Goal: Browse casually: Explore the website without a specific task or goal

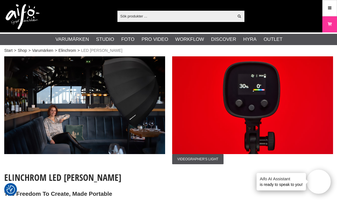
click at [0, 0] on link "Direktfångst" at bounding box center [0, 0] width 0 height 0
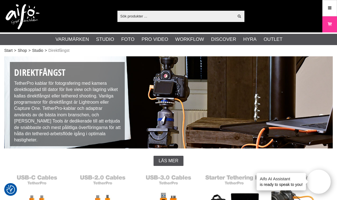
click at [0, 0] on link "Studioblixtar" at bounding box center [0, 0] width 0 height 0
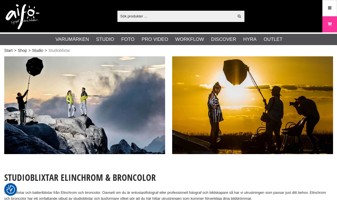
checkbox input "true"
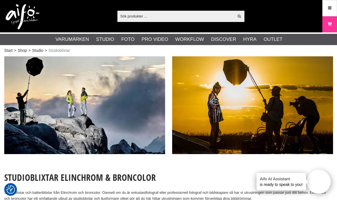
click at [0, 0] on link "Ljusformare" at bounding box center [0, 0] width 0 height 0
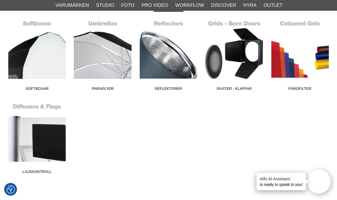
scroll to position [154, 0]
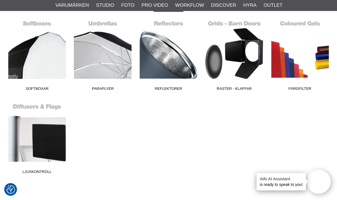
click at [40, 84] on link "Softboxar" at bounding box center [37, 56] width 66 height 76
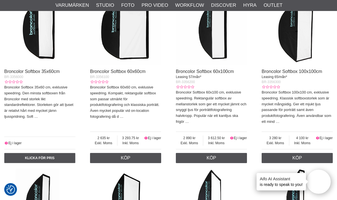
scroll to position [1158, 0]
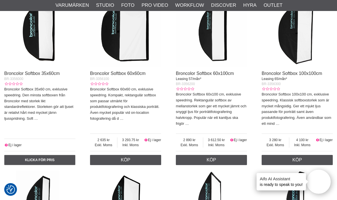
click at [0, 0] on link "Tillbehör Belysningsstativ" at bounding box center [0, 0] width 0 height 0
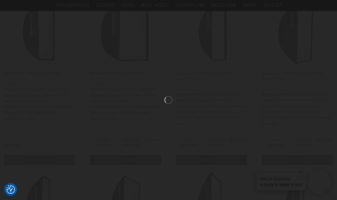
click at [143, 52] on div at bounding box center [168, 100] width 337 height 200
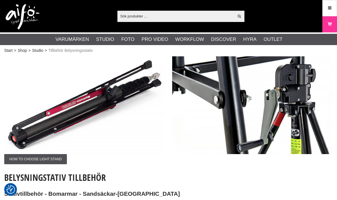
checkbox input "true"
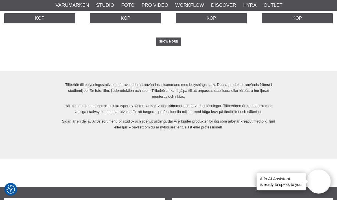
scroll to position [1452, 0]
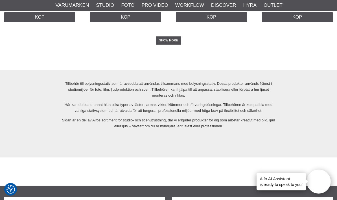
click at [175, 37] on link "SHOW MORE" at bounding box center [169, 41] width 26 height 8
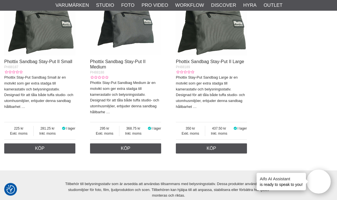
scroll to position [2019, 0]
click at [0, 0] on link "Rökmaskiner" at bounding box center [0, 0] width 0 height 0
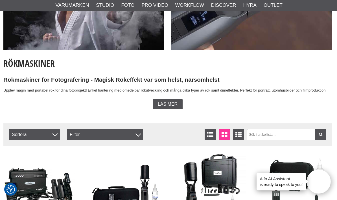
scroll to position [104, 1]
click at [0, 0] on link "Belysningsstativ" at bounding box center [0, 0] width 0 height 0
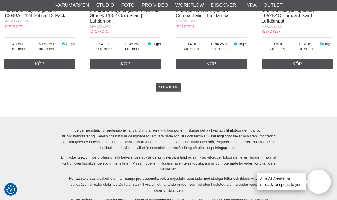
scroll to position [1211, 0]
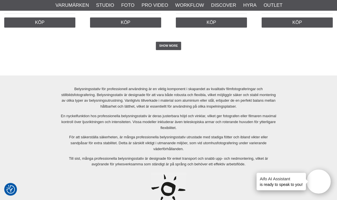
click at [175, 51] on link "SHOW MORE" at bounding box center [169, 46] width 26 height 8
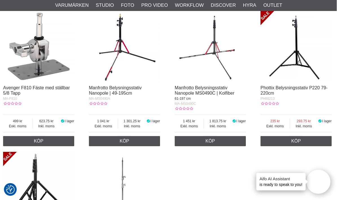
scroll to position [2903, 1]
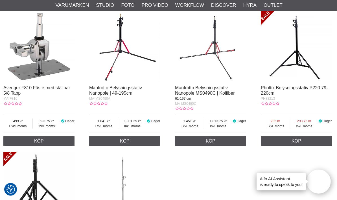
click at [222, 96] on link "Manfrotto Belysningsstativ Nanopole MS0490C | Kolfiber" at bounding box center [205, 91] width 60 height 10
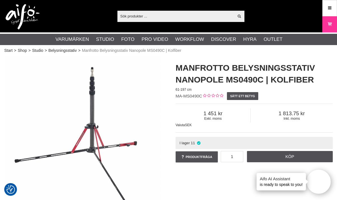
click at [0, 0] on link "Bakgrunder" at bounding box center [0, 0] width 0 height 0
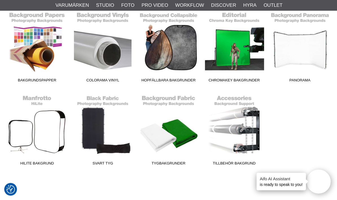
scroll to position [163, 0]
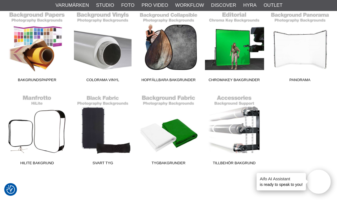
click at [0, 0] on link "Studiotillbehör" at bounding box center [0, 0] width 0 height 0
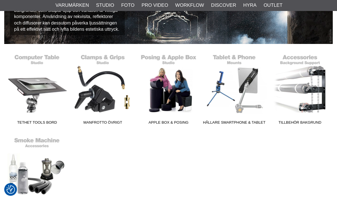
scroll to position [128, 0]
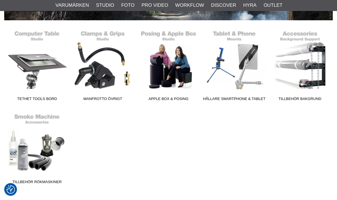
click at [108, 75] on link "Manfrotto övrigt" at bounding box center [103, 66] width 66 height 76
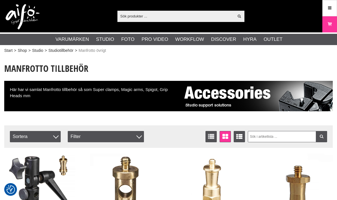
checkbox input "true"
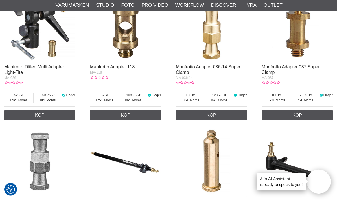
scroll to position [164, 0]
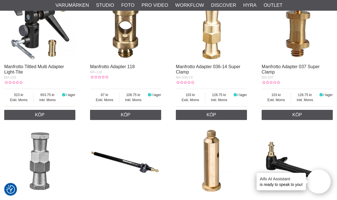
click at [220, 66] on link "Manfrotto Adapter 036-14 Super Clamp" at bounding box center [208, 70] width 65 height 10
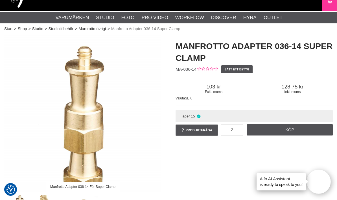
scroll to position [21, 0]
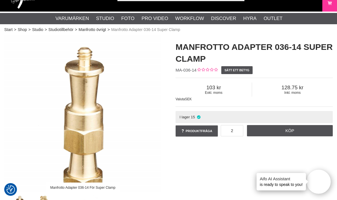
click at [279, 133] on link "Köp" at bounding box center [290, 130] width 86 height 11
click at [100, 31] on link "Manfrotto övrigt" at bounding box center [92, 30] width 27 height 6
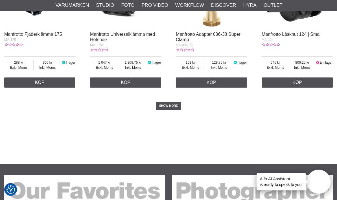
scroll to position [1025, 0]
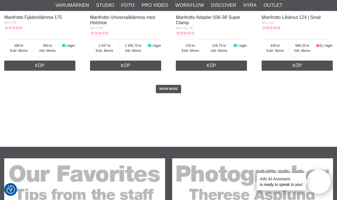
click at [174, 93] on link "SHOW MORE" at bounding box center [169, 89] width 26 height 8
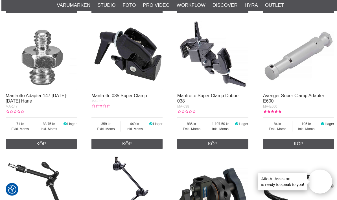
scroll to position [684, 0]
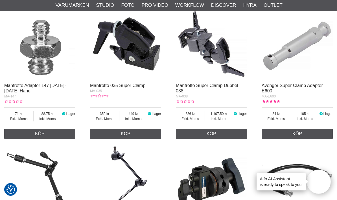
click at [132, 80] on img at bounding box center [125, 44] width 71 height 71
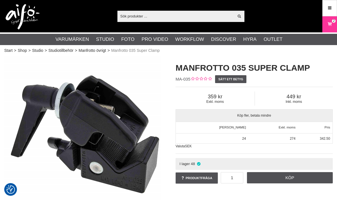
checkbox input "true"
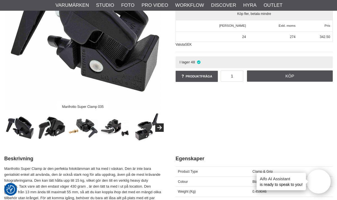
scroll to position [102, 0]
click at [149, 131] on img at bounding box center [147, 128] width 30 height 30
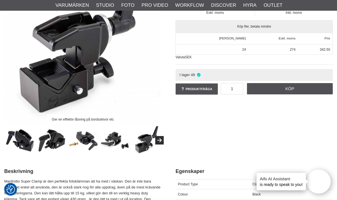
scroll to position [89, 0]
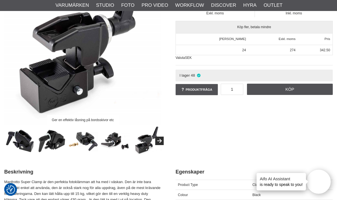
click at [119, 145] on img at bounding box center [116, 142] width 30 height 30
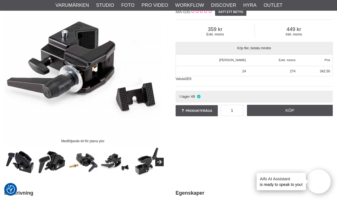
scroll to position [67, 0]
click at [90, 163] on img at bounding box center [84, 163] width 30 height 30
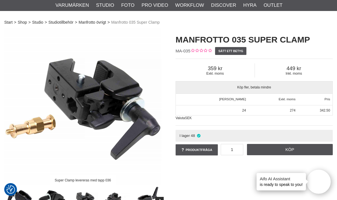
scroll to position [0, 0]
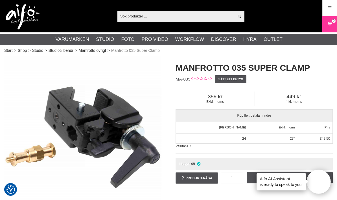
click at [97, 52] on link "Manfrotto övrigt" at bounding box center [92, 51] width 27 height 6
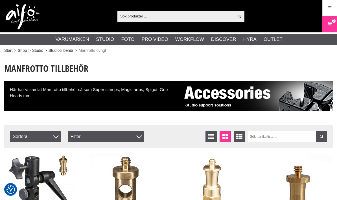
checkbox input "true"
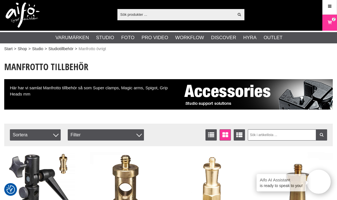
scroll to position [1, 0]
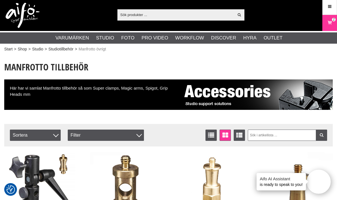
click at [0, 0] on link "Tillbehör Studioblixtar" at bounding box center [0, 0] width 0 height 0
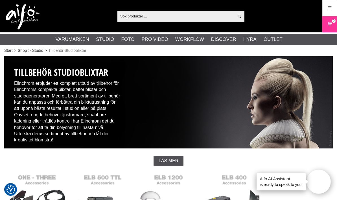
click at [0, 0] on link "Ljus" at bounding box center [0, 0] width 0 height 0
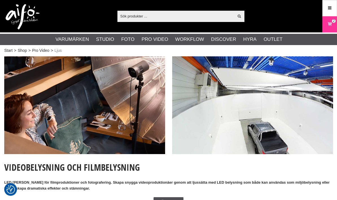
checkbox input "true"
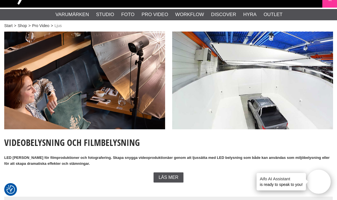
scroll to position [25, 0]
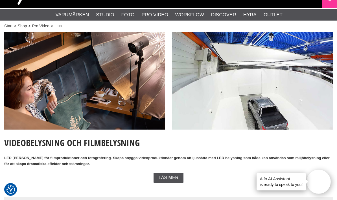
click at [0, 0] on link "Diffus och Block" at bounding box center [0, 0] width 0 height 0
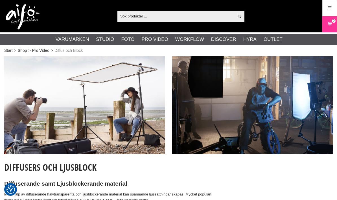
checkbox input "true"
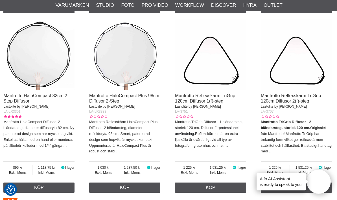
scroll to position [1111, 1]
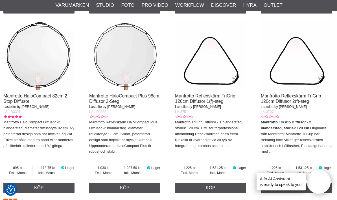
click at [0, 0] on link "Camera Cage" at bounding box center [0, 0] width 0 height 0
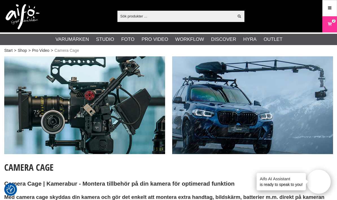
click at [0, 0] on link "Speedlite Blixtar" at bounding box center [0, 0] width 0 height 0
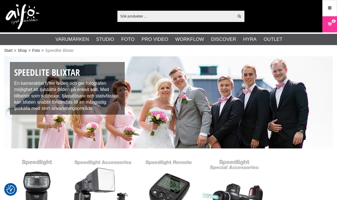
checkbox input "true"
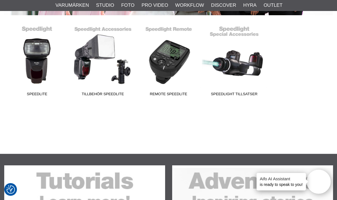
scroll to position [133, 0]
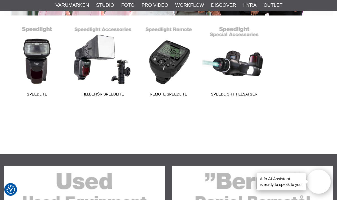
click at [112, 90] on link "Tillbehör Speedlite" at bounding box center [103, 61] width 66 height 76
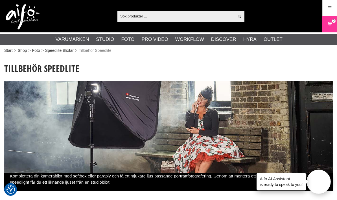
click at [0, 0] on link "Extern Strömförsörjning" at bounding box center [0, 0] width 0 height 0
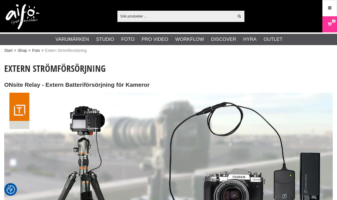
checkbox input "true"
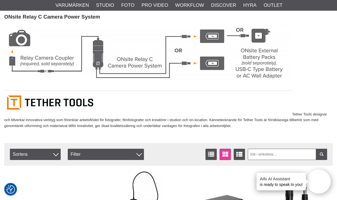
scroll to position [1103, 0]
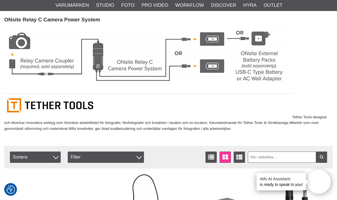
click at [0, 0] on link "Scrims" at bounding box center [0, 0] width 0 height 0
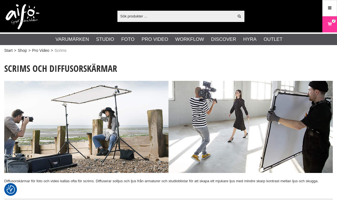
checkbox input "true"
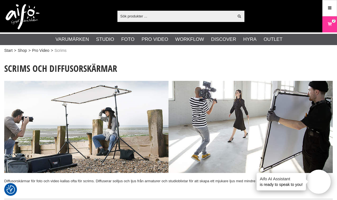
click at [0, 0] on link "Kulleder - Stativhuvuden" at bounding box center [0, 0] width 0 height 0
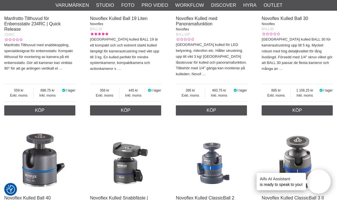
scroll to position [212, 0]
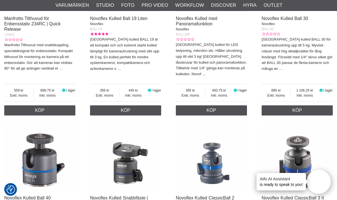
click at [0, 0] on link "Kamerahölster & Remmar" at bounding box center [0, 0] width 0 height 0
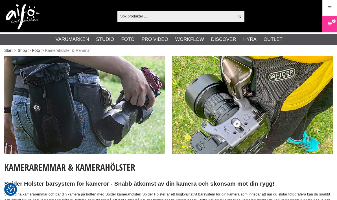
checkbox input "true"
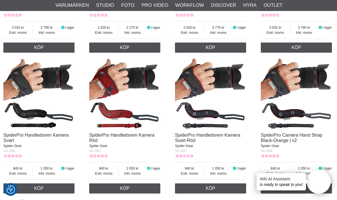
scroll to position [508, 1]
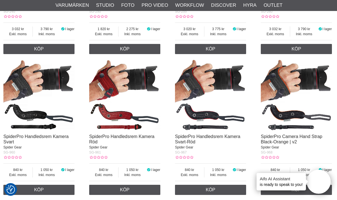
click at [0, 0] on link "Kamerafilter" at bounding box center [0, 0] width 0 height 0
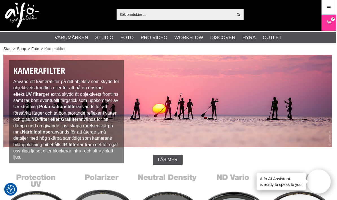
scroll to position [0, 1]
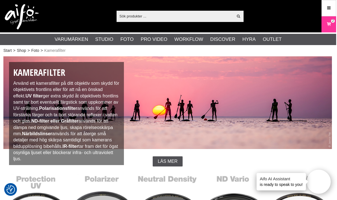
click at [0, 0] on link "Fjärrutlösare Kamera" at bounding box center [0, 0] width 0 height 0
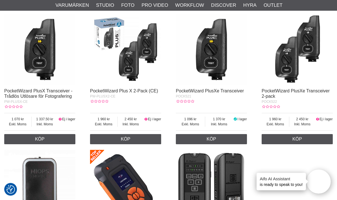
scroll to position [138, 0]
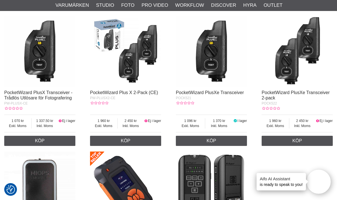
click at [131, 92] on link "PocketWizard Plus X 2-Pack (CE)" at bounding box center [124, 92] width 68 height 5
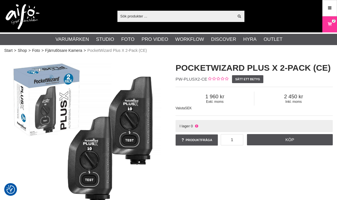
checkbox input "true"
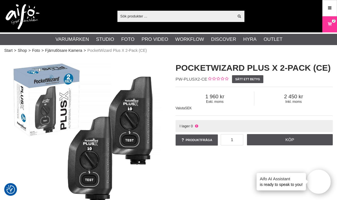
click at [0, 0] on link "Fastljus" at bounding box center [0, 0] width 0 height 0
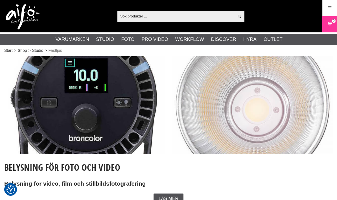
checkbox input "true"
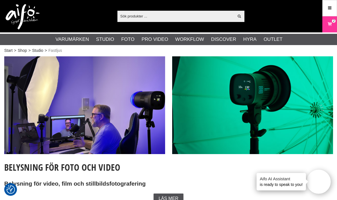
click at [0, 0] on link "Kablar" at bounding box center [0, 0] width 0 height 0
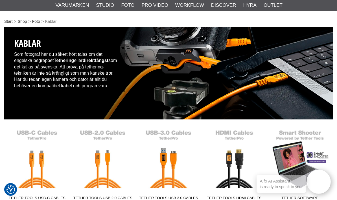
scroll to position [25, 0]
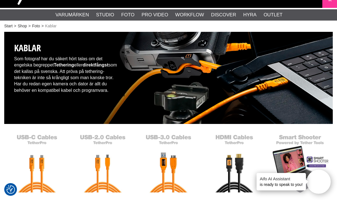
click at [0, 0] on link "Mikrofoner" at bounding box center [0, 0] width 0 height 0
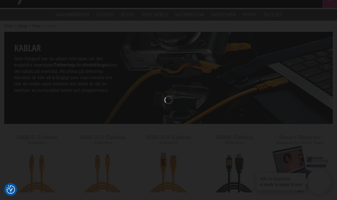
click at [247, 81] on div at bounding box center [168, 100] width 337 height 200
